Goal: Transaction & Acquisition: Book appointment/travel/reservation

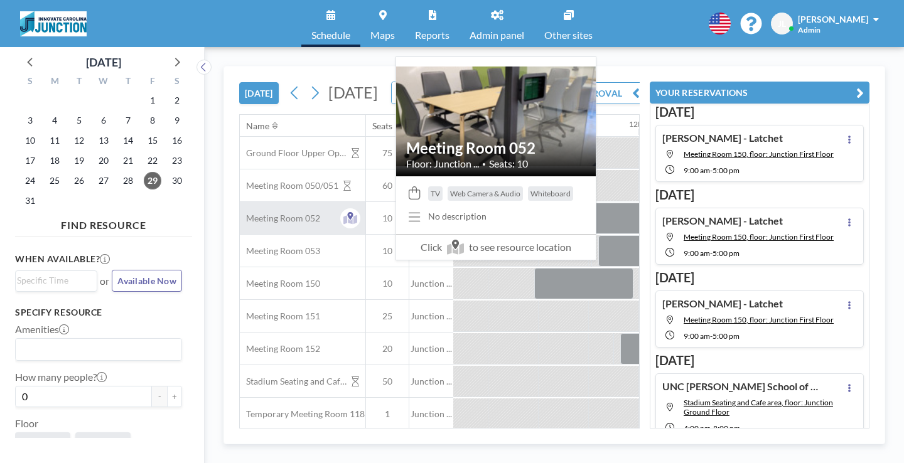
scroll to position [0, 1101]
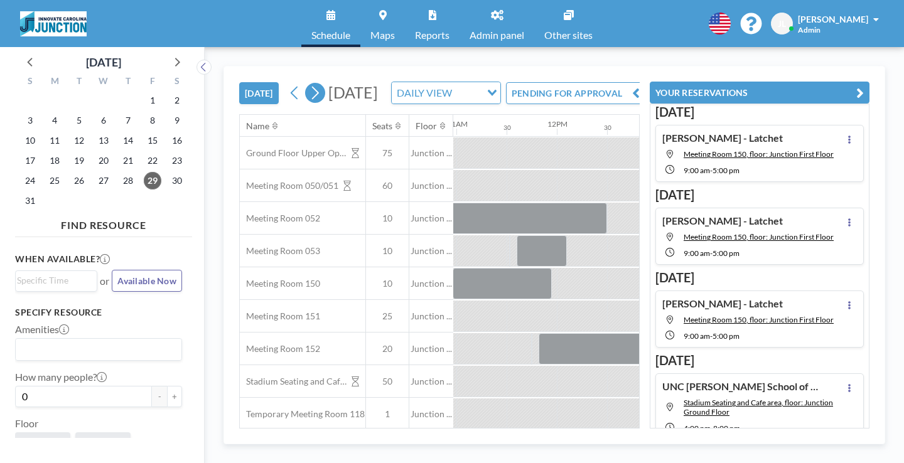
click at [309, 83] on icon at bounding box center [315, 92] width 12 height 19
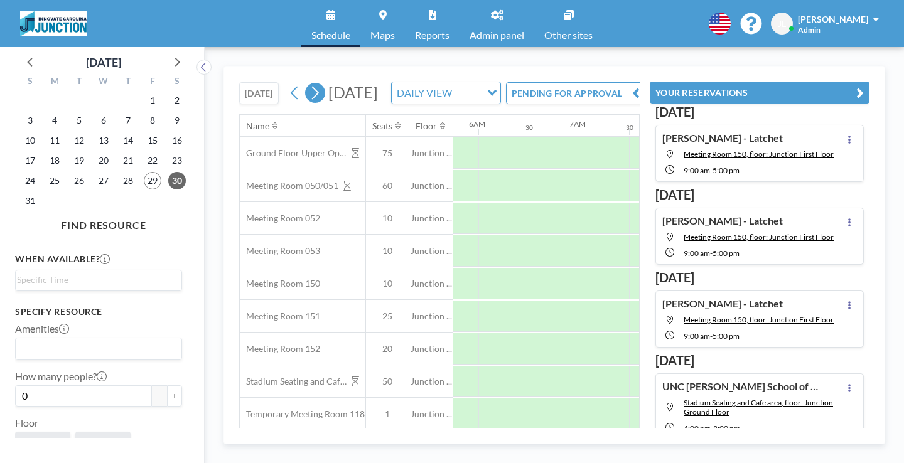
scroll to position [0, 612]
click at [168, 53] on icon at bounding box center [176, 61] width 16 height 16
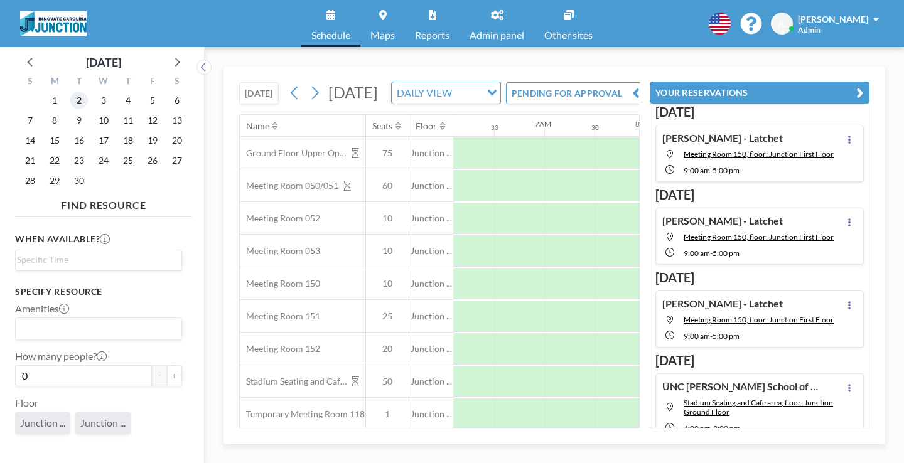
click at [70, 92] on span "2" at bounding box center [79, 101] width 18 height 18
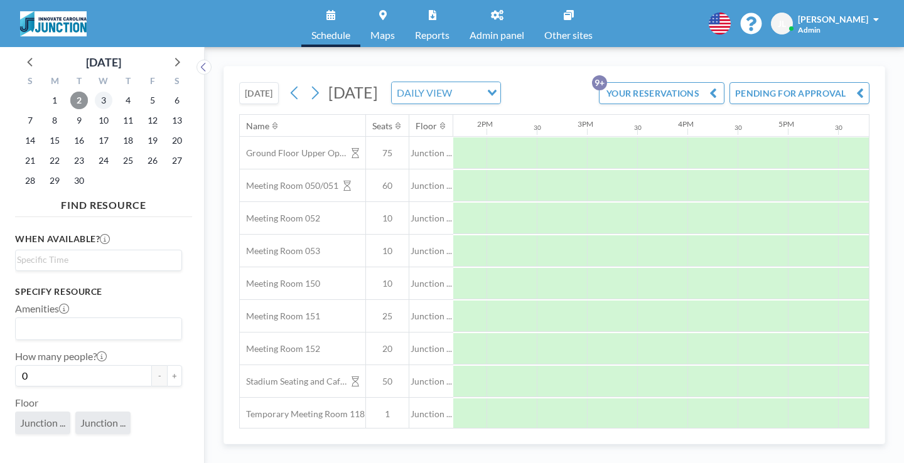
scroll to position [0, 1373]
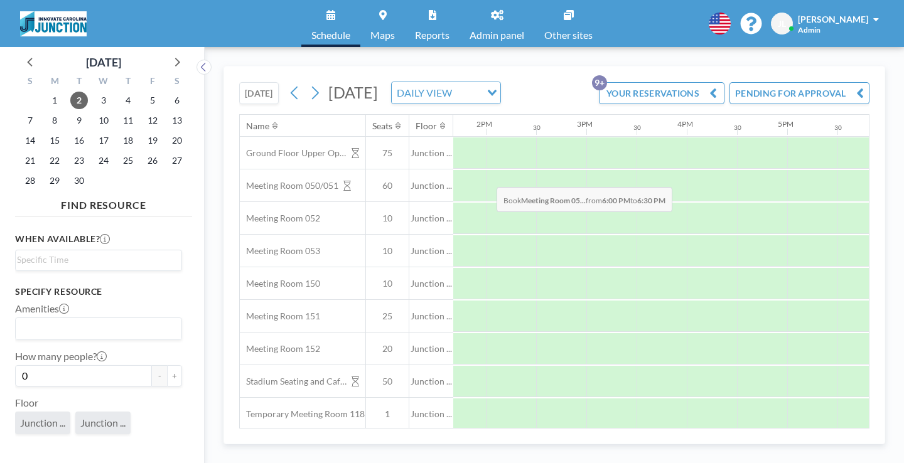
click at [887, 170] on div at bounding box center [912, 185] width 50 height 31
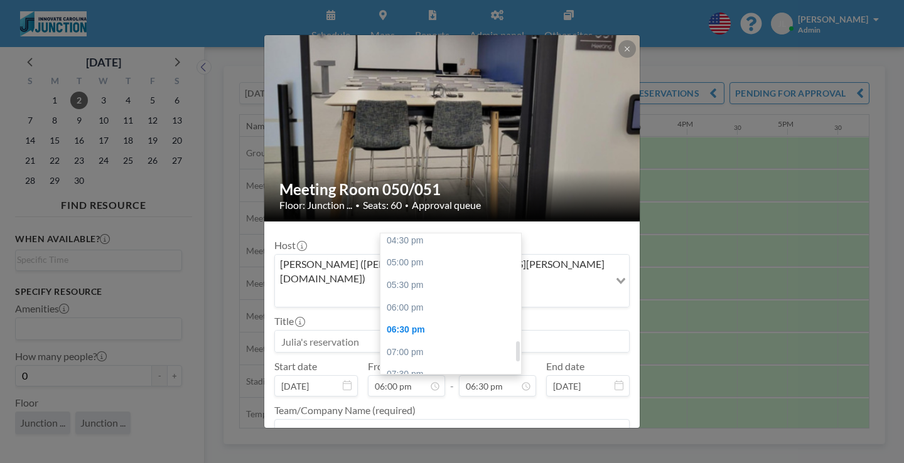
scroll to position [754, 0]
click at [436, 417] on div "09:00 pm" at bounding box center [450, 428] width 141 height 23
type input "09:00 pm"
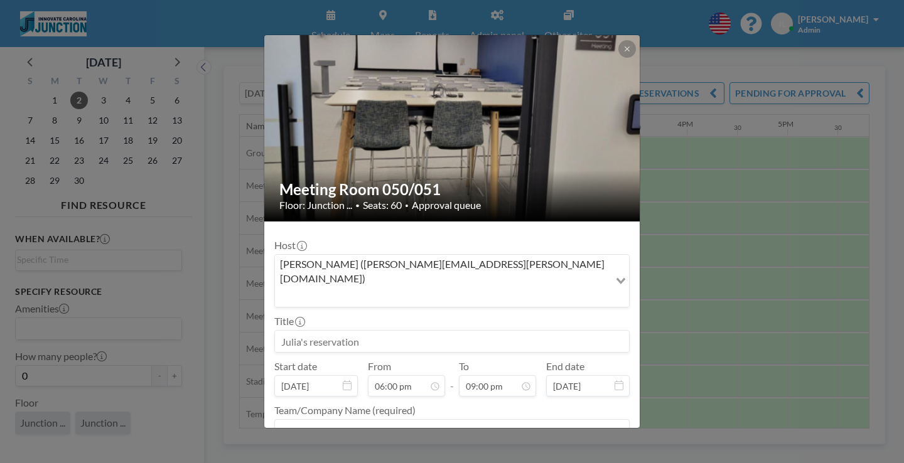
click at [393, 331] on input at bounding box center [452, 341] width 354 height 21
type input "CAN"
click at [329, 419] on textarea at bounding box center [451, 429] width 355 height 21
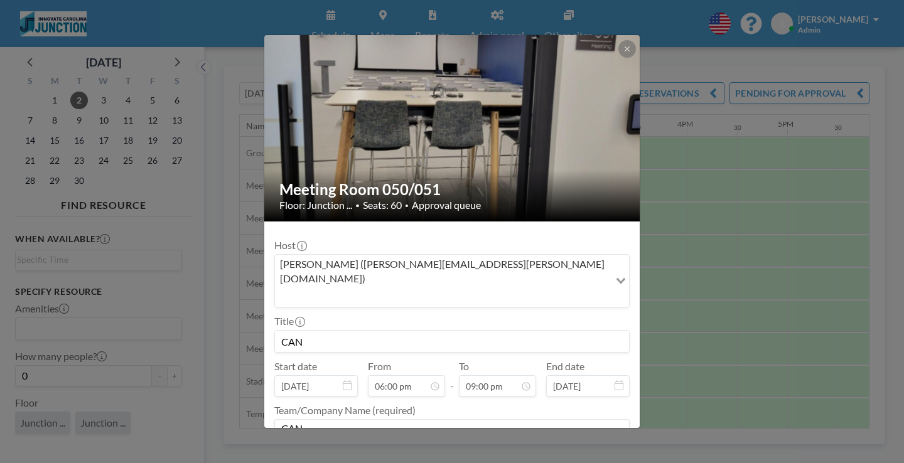
type textarea "CAN"
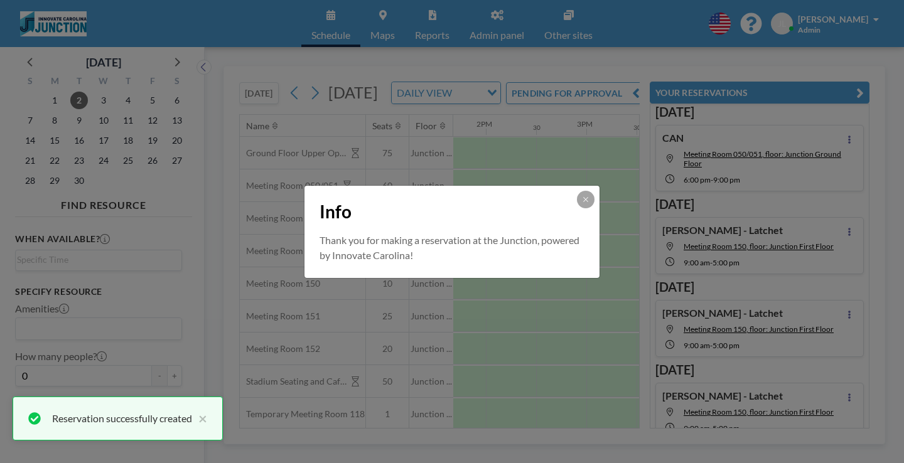
scroll to position [0, 0]
click at [577, 205] on button at bounding box center [586, 200] width 18 height 18
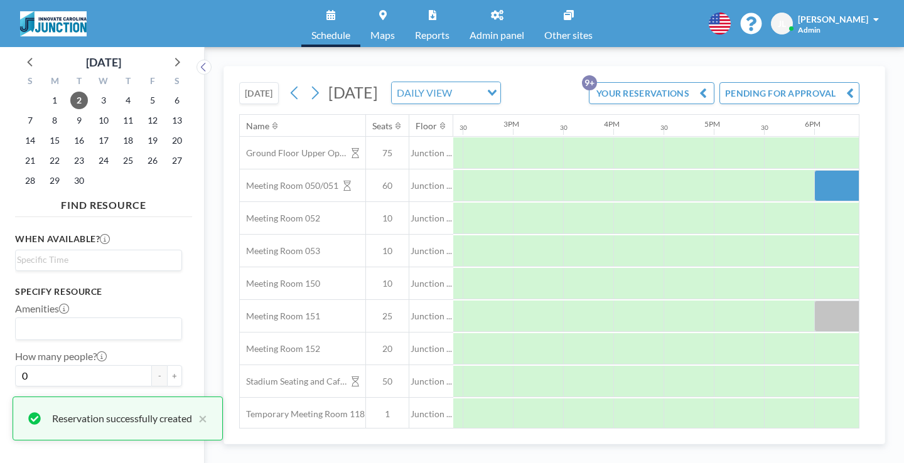
scroll to position [0, 1449]
